Goal: Complete application form: Complete application form

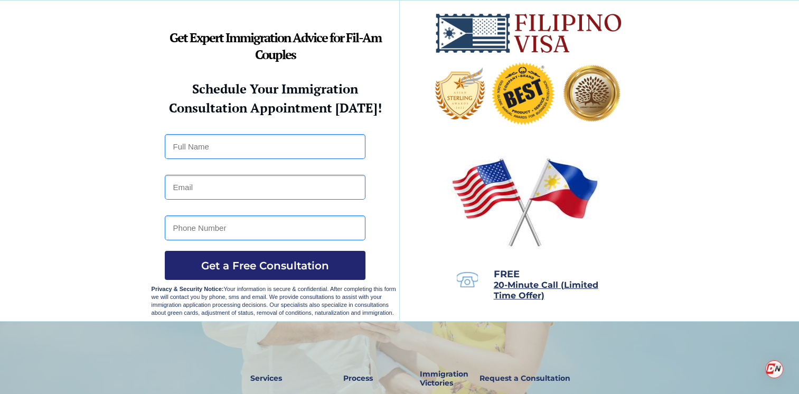
click at [213, 148] on input "text" at bounding box center [265, 146] width 201 height 25
type input "Jorge David Garcia"
type input "jdavidg1956@gmaill.com"
click at [247, 223] on input "2819485460" at bounding box center [265, 227] width 201 height 25
type input "2"
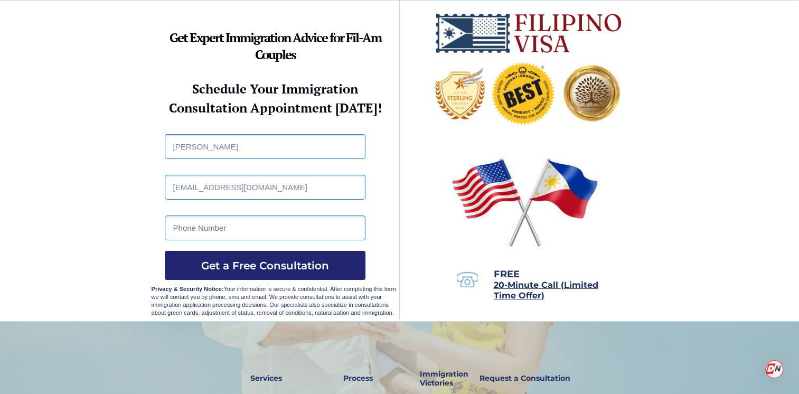
click at [264, 225] on input "tel" at bounding box center [265, 227] width 201 height 25
type input "+1 (832) 869-8077"
click at [308, 269] on span "Get a Free Consultation" at bounding box center [265, 265] width 201 height 13
drag, startPoint x: 262, startPoint y: 187, endPoint x: 208, endPoint y: 168, distance: 57.6
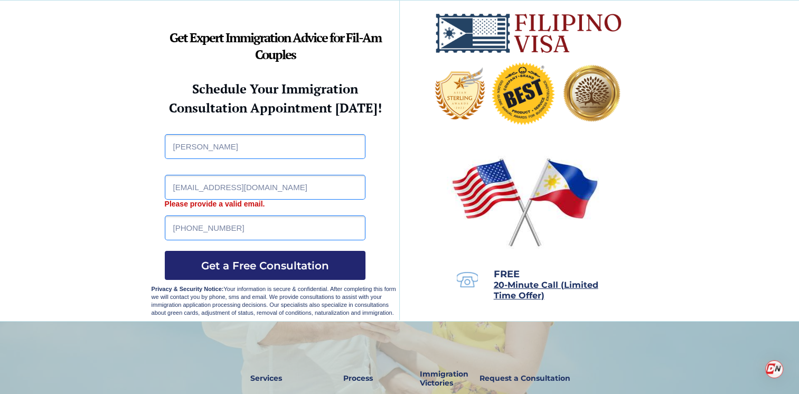
click at [290, 185] on input "jdavidg1956@gmaill.com" at bounding box center [265, 187] width 201 height 25
type input "j"
click at [254, 191] on input "email" at bounding box center [265, 187] width 201 height 25
type input "[EMAIL_ADDRESS][DOMAIN_NAME]"
click at [281, 265] on span "Get a Free Consultation" at bounding box center [265, 265] width 201 height 13
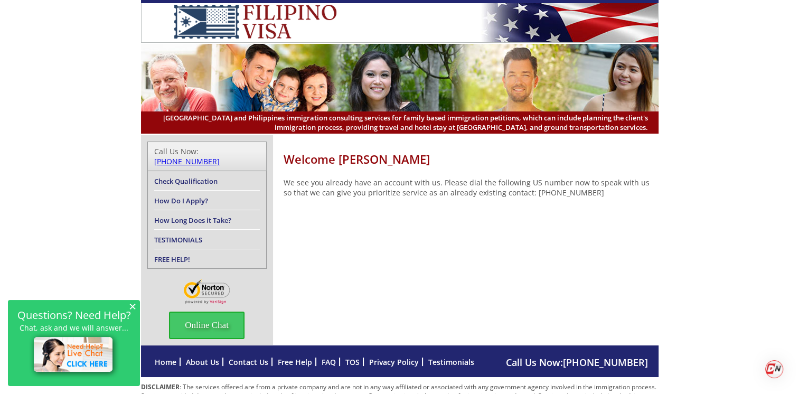
click at [204, 176] on link "Check Qualification" at bounding box center [185, 181] width 63 height 10
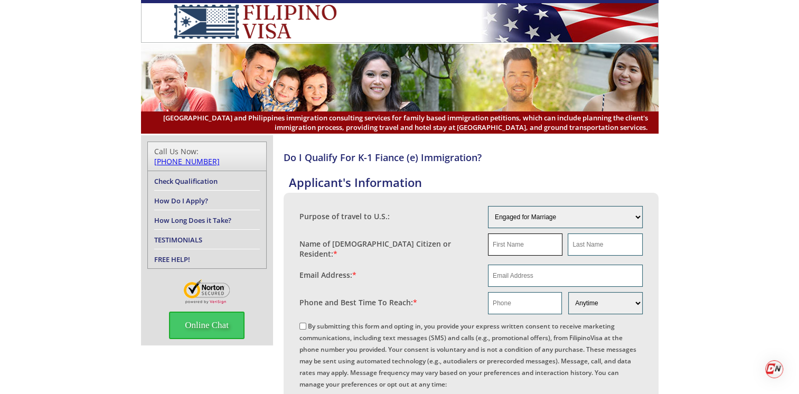
click at [549, 246] on input "text" at bounding box center [525, 244] width 74 height 22
type input "Jorge"
type input "Garcia"
type input "[EMAIL_ADDRESS][DOMAIN_NAME]"
type input "8328698077"
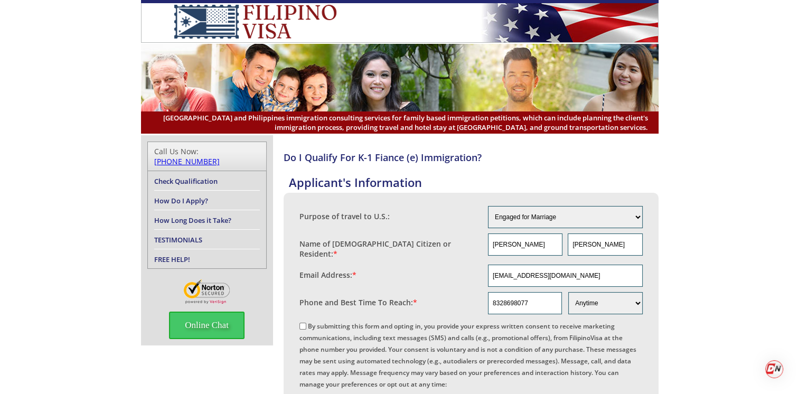
click at [303, 323] on input "By submitting this form and opting in, you provide your express written consent…" at bounding box center [302, 326] width 7 height 7
checkbox input "true"
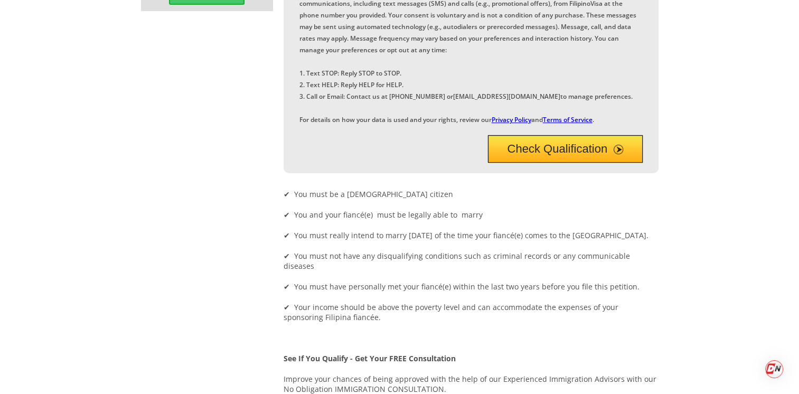
click at [572, 163] on button "Check Qualification" at bounding box center [565, 148] width 155 height 27
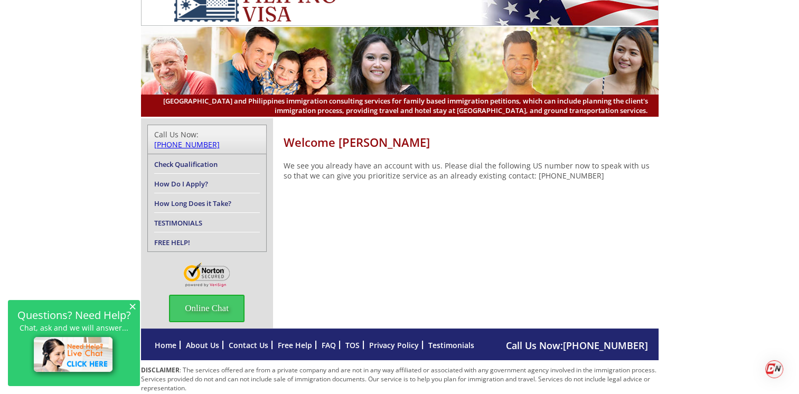
scroll to position [26, 0]
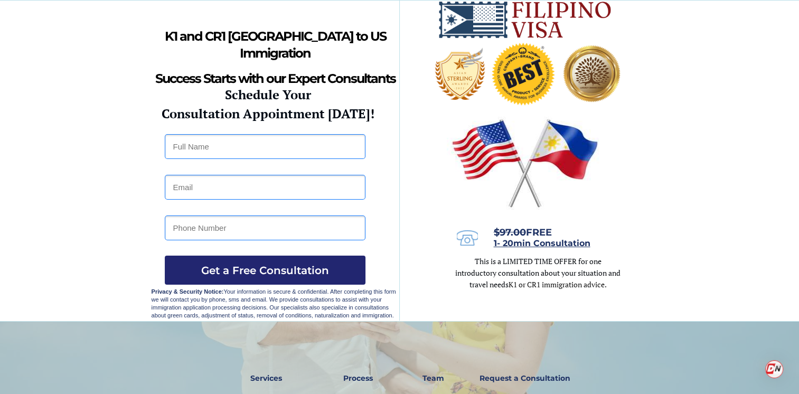
click at [301, 149] on input "text" at bounding box center [265, 146] width 201 height 25
type input "[PERSON_NAME]"
type input "[EMAIL_ADDRESS][DOMAIN_NAME]"
type input "[PHONE_NUMBER]"
click at [311, 267] on span "Get a Free Consultation" at bounding box center [265, 270] width 201 height 13
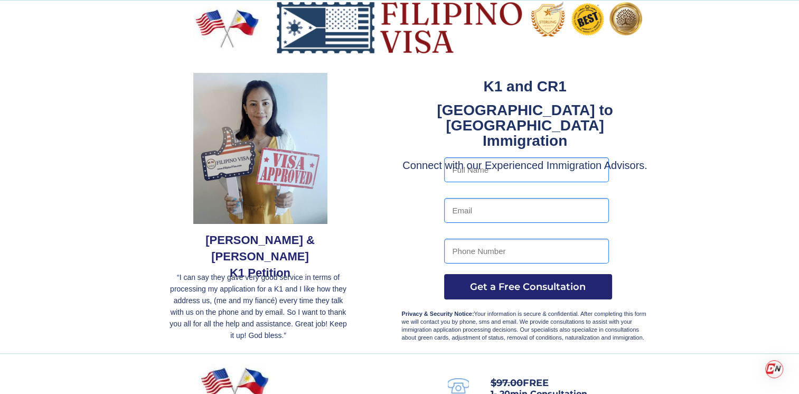
click at [518, 169] on input "text" at bounding box center [526, 169] width 165 height 25
type input "[PERSON_NAME]"
type input "[EMAIL_ADDRESS][DOMAIN_NAME]"
type input "[PHONE_NUMBER]"
click at [568, 290] on span "Get a Free Consultation" at bounding box center [528, 287] width 168 height 12
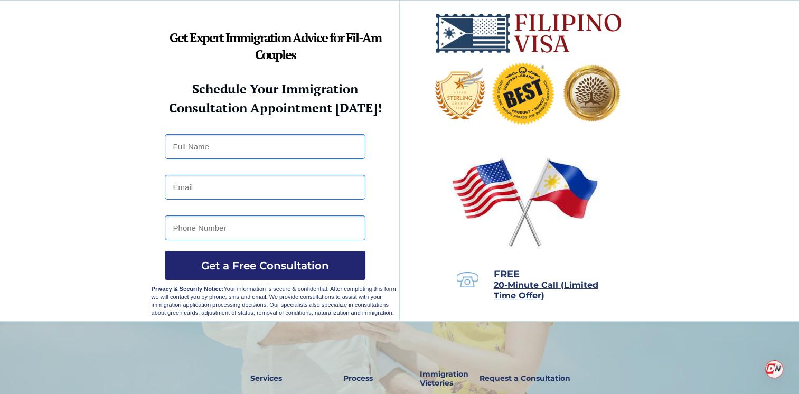
click at [255, 147] on input "text" at bounding box center [265, 146] width 201 height 25
click at [243, 153] on input "text" at bounding box center [265, 146] width 201 height 25
type input "Jorge David Garcia"
type input "garciaman1957@gmail.com"
type input "+1 (832) 869-8077"
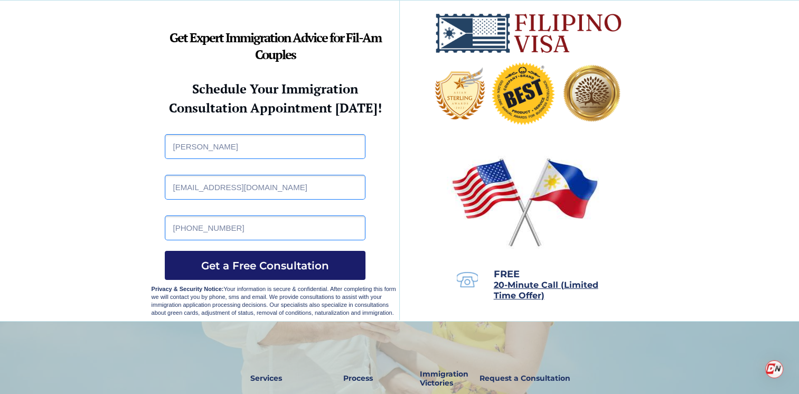
click at [313, 266] on span "Get a Free Consultation" at bounding box center [265, 265] width 201 height 13
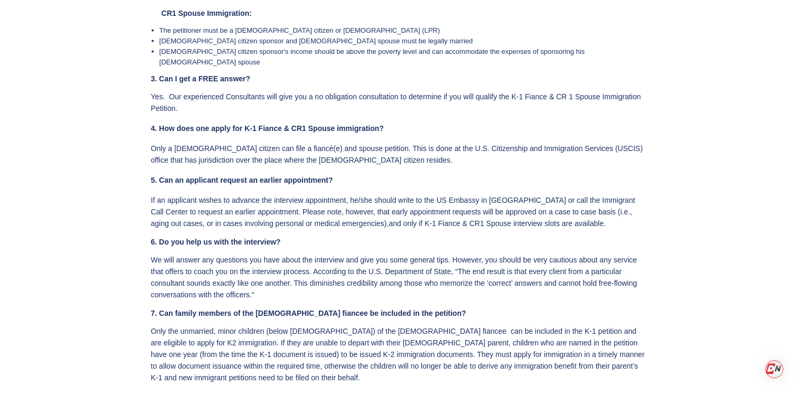
scroll to position [1338, 0]
